Goal: Use online tool/utility: Utilize a website feature to perform a specific function

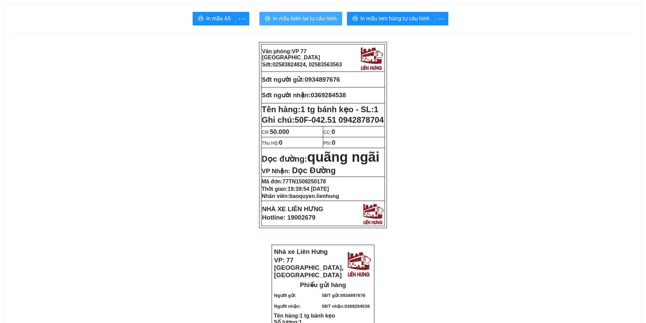
click at [312, 18] on span "In mẫu biên lai tự cấu hình" at bounding box center [305, 18] width 64 height 8
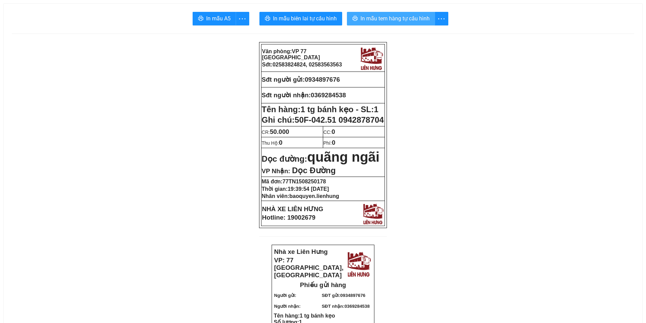
click at [383, 16] on span "In mẫu tem hàng tự cấu hình" at bounding box center [394, 18] width 69 height 8
drag, startPoint x: 315, startPoint y: 78, endPoint x: 352, endPoint y: 79, distance: 37.6
click at [352, 79] on p "Sđt người gửi: 0934897676" at bounding box center [323, 79] width 123 height 7
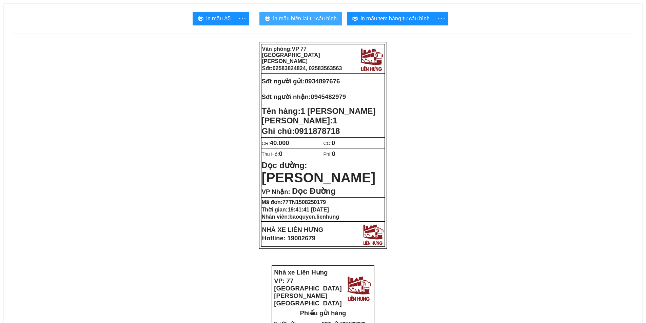
click at [319, 17] on span "In mẫu biên lai tự cấu hình" at bounding box center [305, 18] width 64 height 8
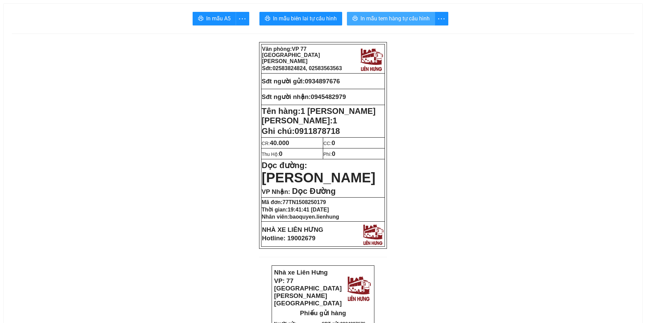
click at [383, 23] on button "In mẫu tem hàng tự cấu hình" at bounding box center [391, 19] width 88 height 14
